Goal: Find specific page/section: Find specific page/section

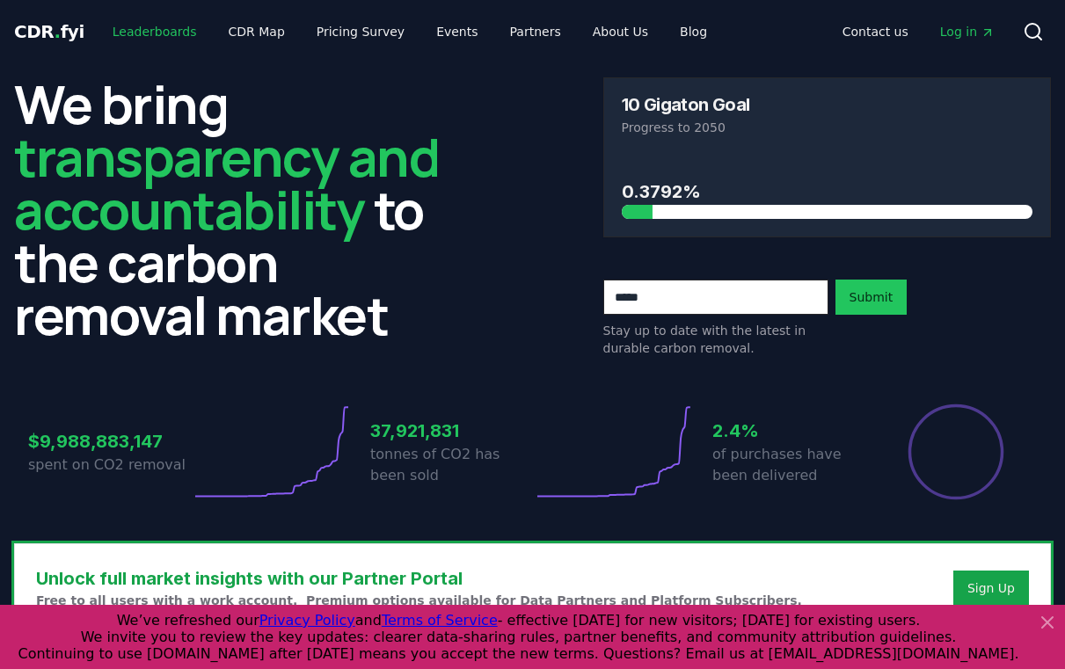
click at [154, 33] on link "Leaderboards" at bounding box center [155, 32] width 113 height 32
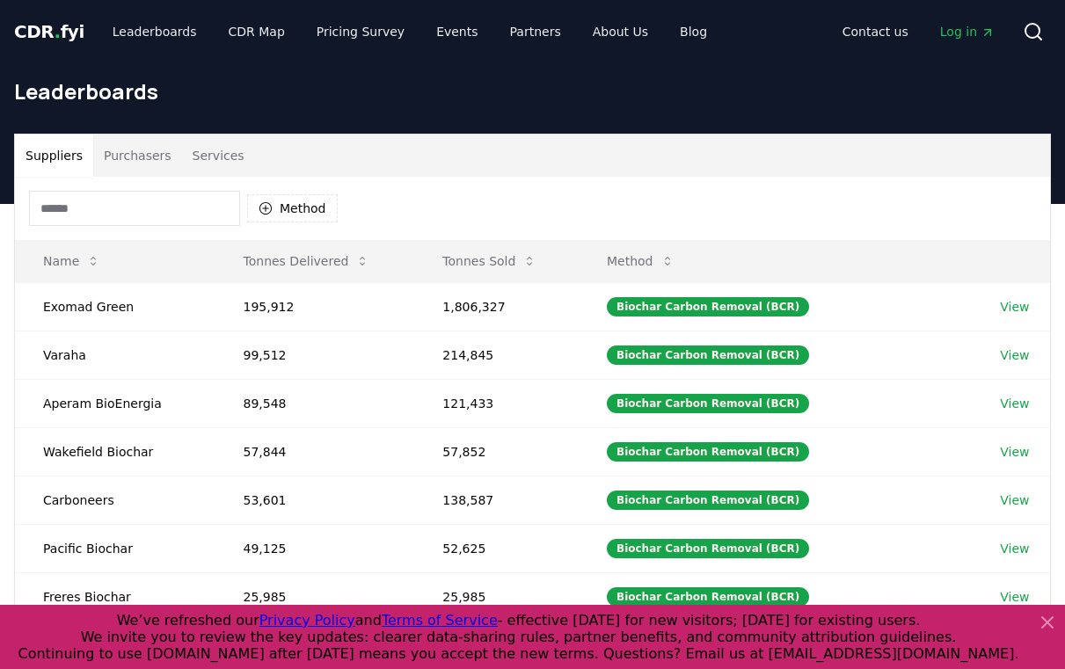
click at [151, 153] on button "Purchasers" at bounding box center [137, 156] width 89 height 42
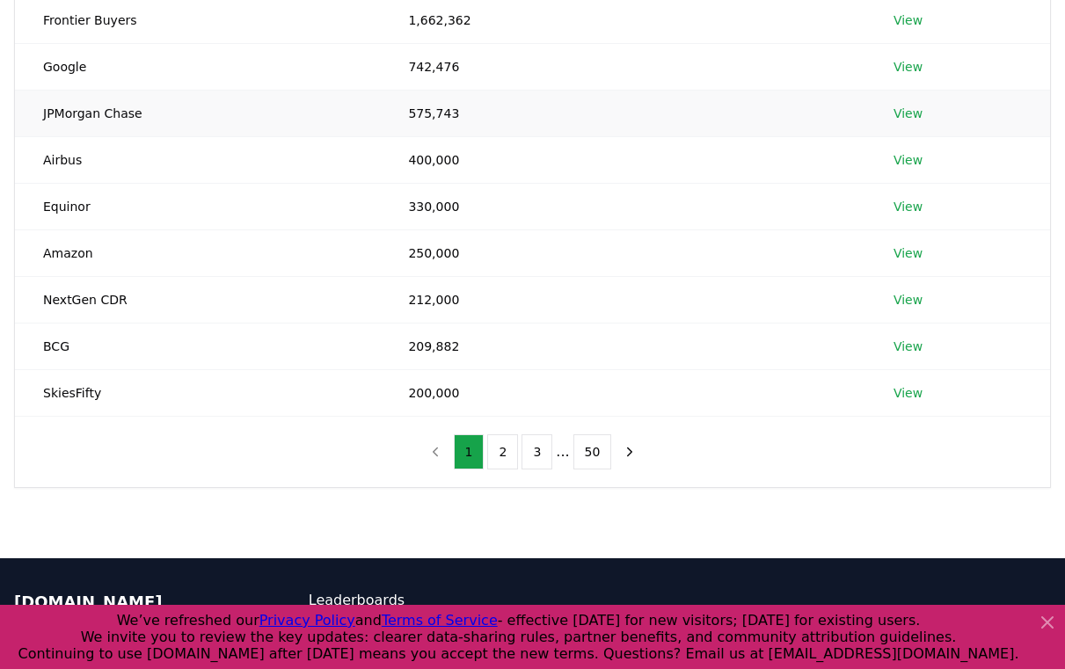
scroll to position [353, 0]
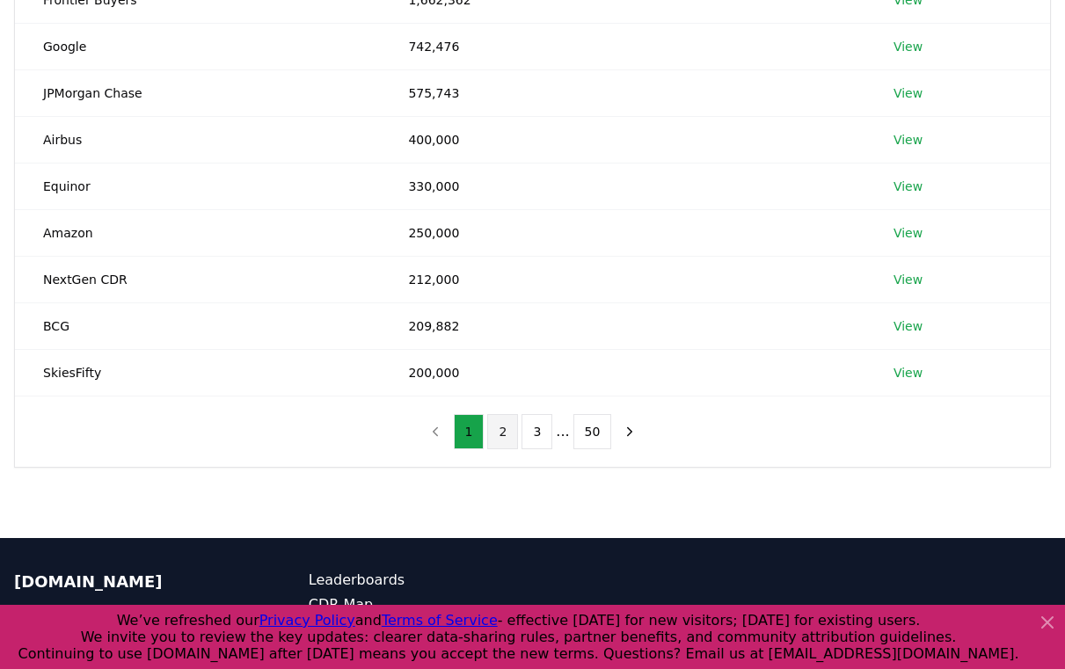
click at [510, 431] on button "2" at bounding box center [502, 431] width 31 height 35
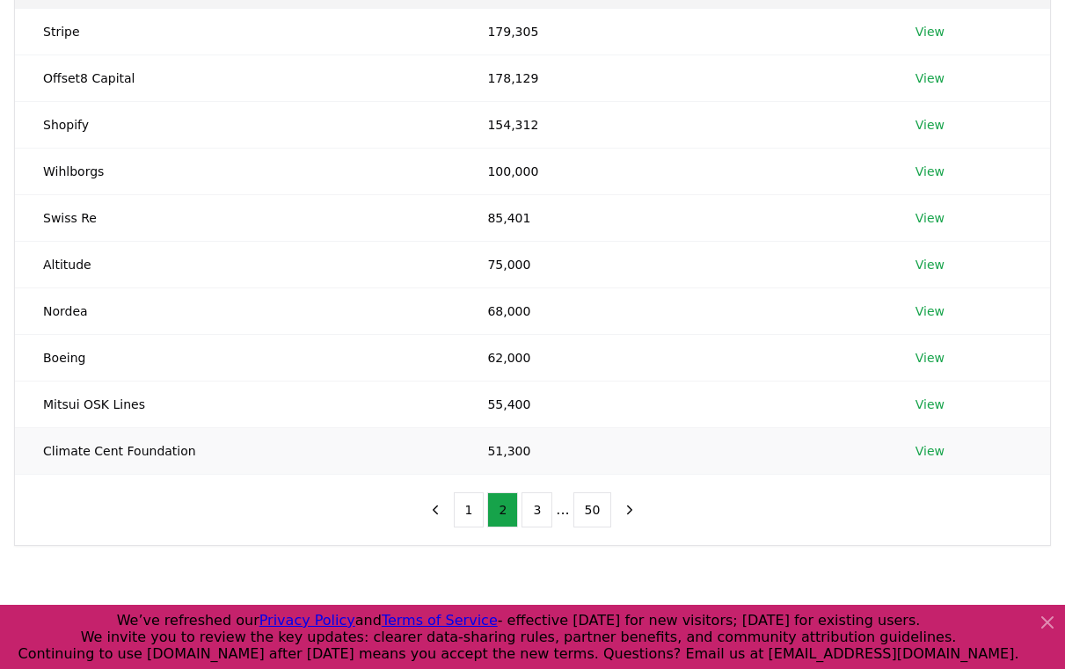
scroll to position [258, 0]
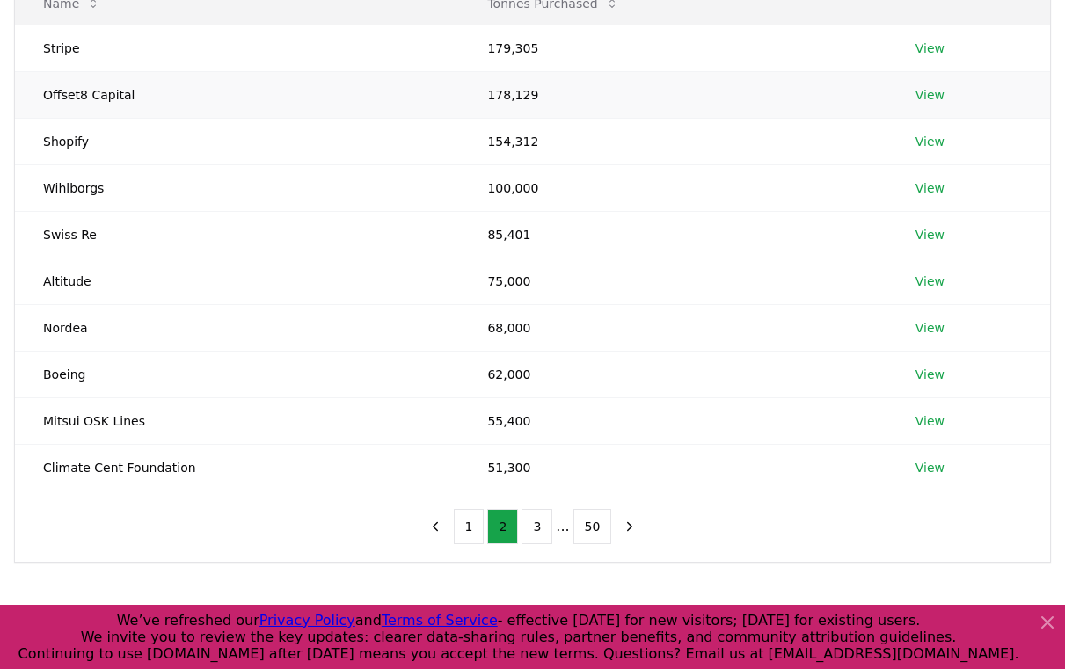
click at [939, 95] on link "View" at bounding box center [930, 95] width 29 height 18
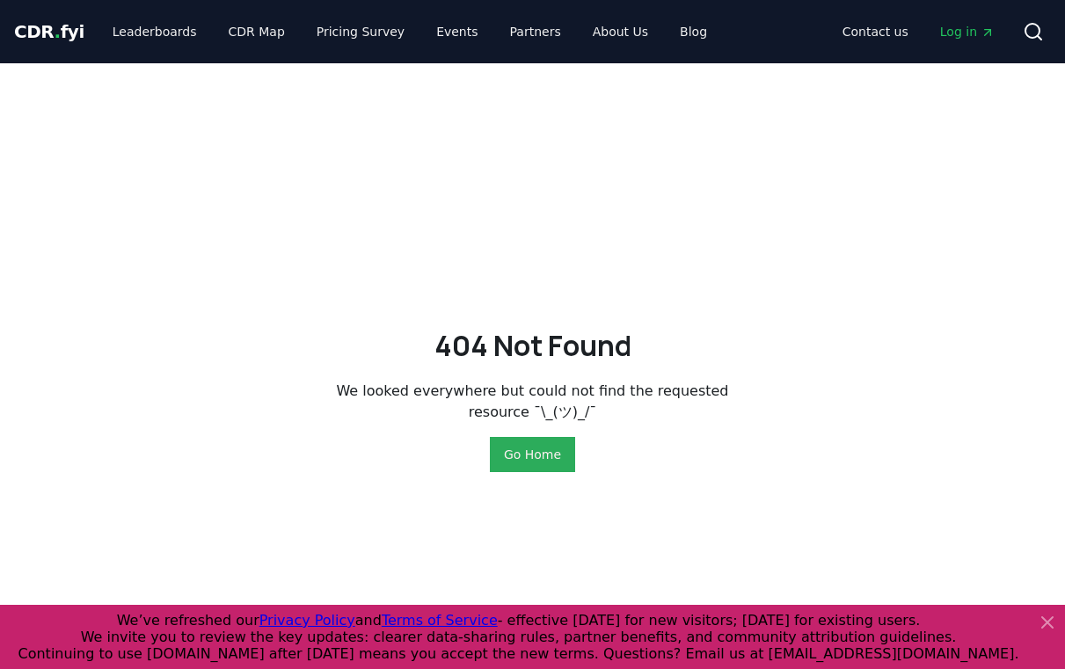
click at [529, 450] on button "Go Home" at bounding box center [532, 454] width 85 height 35
click at [152, 33] on link "Leaderboards" at bounding box center [155, 32] width 113 height 32
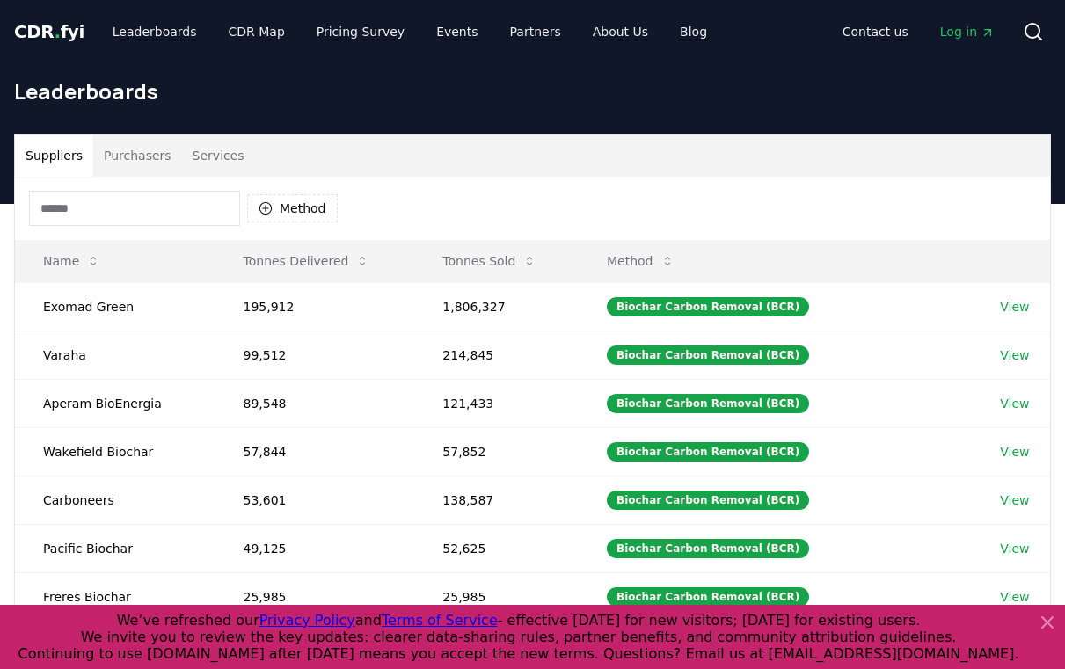
click at [116, 163] on button "Purchasers" at bounding box center [137, 156] width 89 height 42
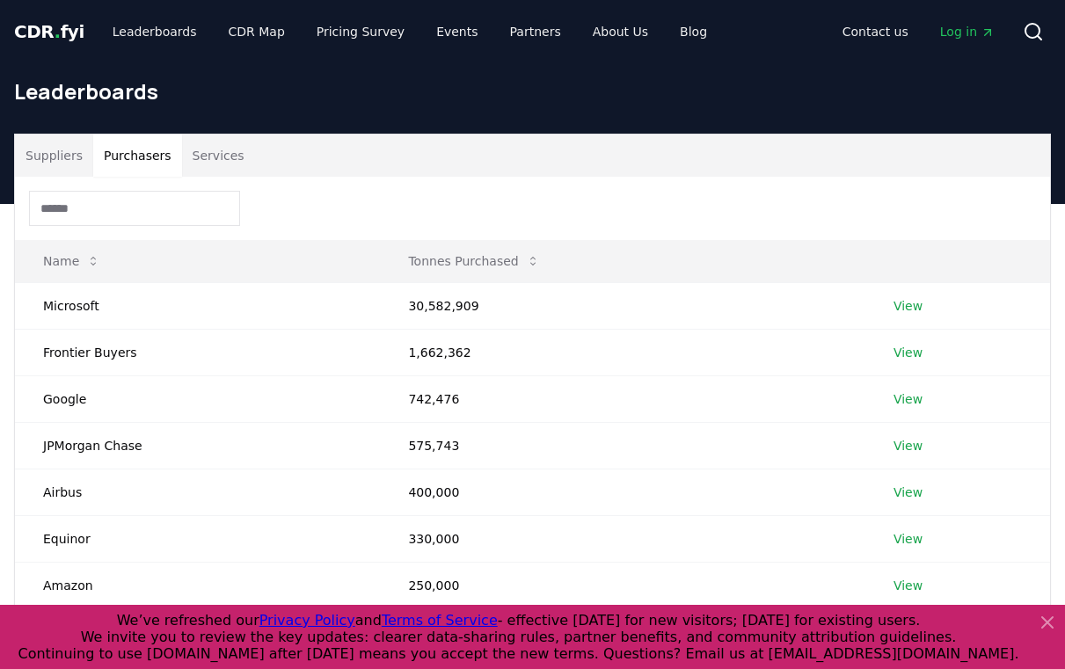
click at [117, 201] on input at bounding box center [134, 208] width 211 height 35
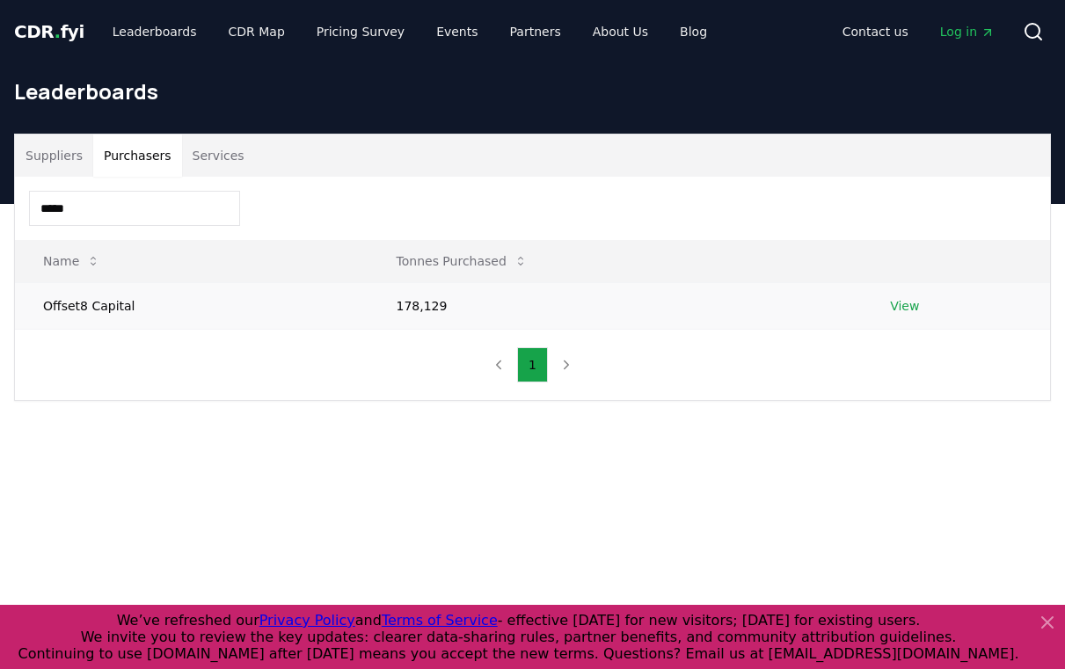
type input "*****"
click at [54, 312] on td "Offset8 Capital" at bounding box center [192, 305] width 354 height 47
click at [54, 307] on td "Offset8 Capital" at bounding box center [192, 305] width 354 height 47
click at [896, 303] on link "View" at bounding box center [904, 306] width 29 height 18
